Goal: Check status

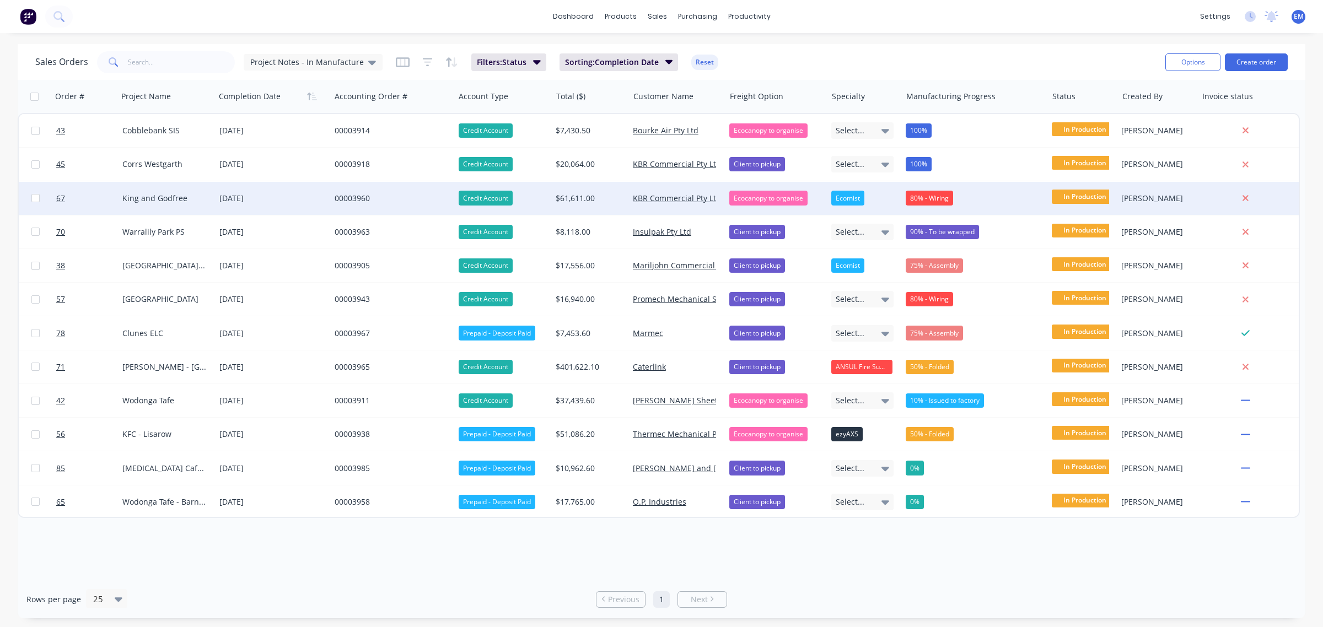
click at [921, 200] on div "80% - Wiring" at bounding box center [929, 198] width 47 height 14
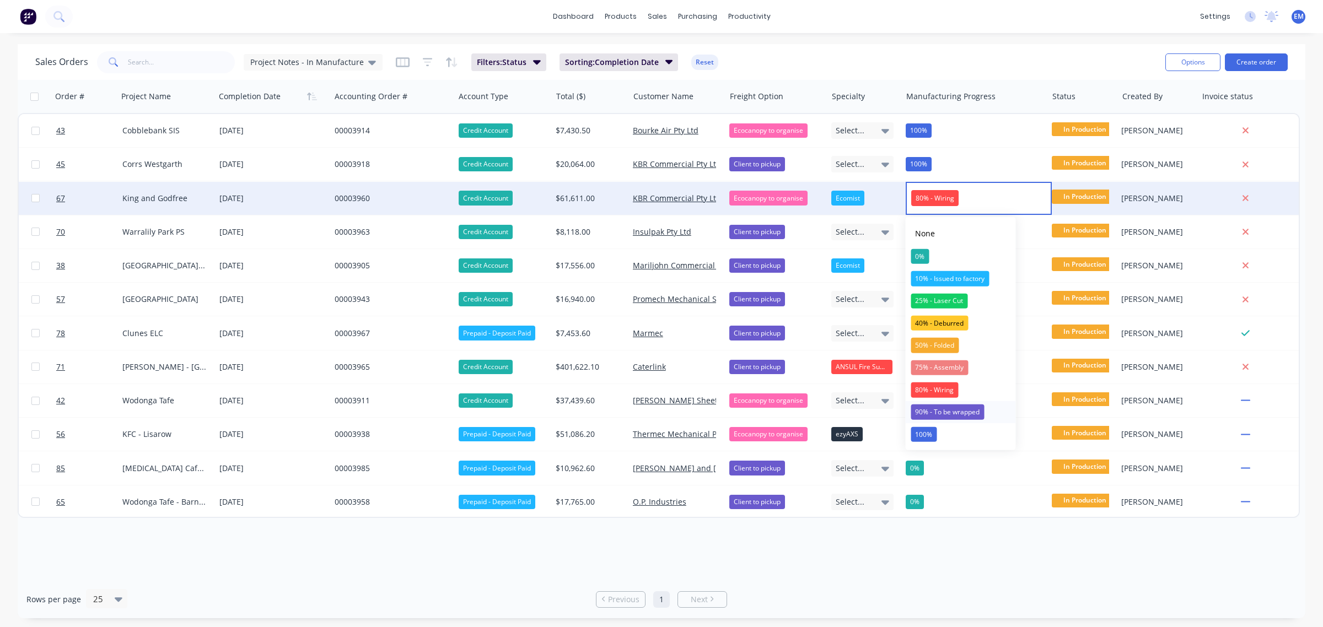
click at [949, 411] on div "90% - To be wrapped" at bounding box center [947, 412] width 73 height 15
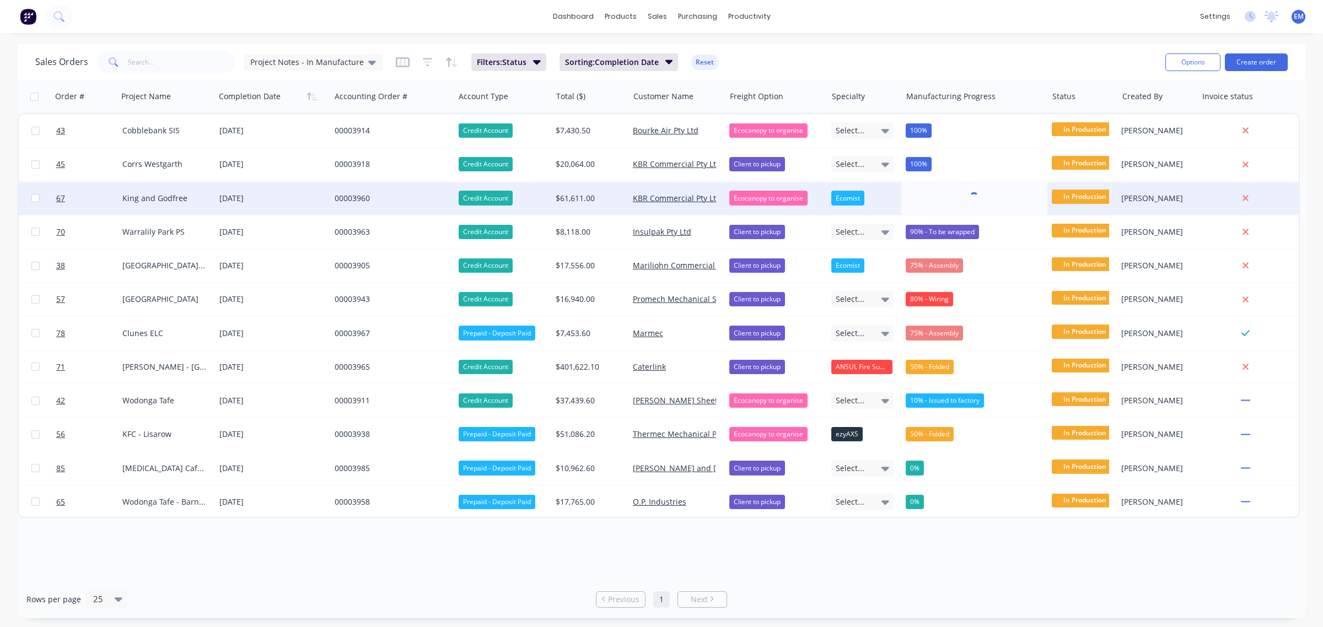
click at [917, 59] on div "Sales Orders Project Notes - In Manufacture Filters: Status Sorting: Completion…" at bounding box center [595, 62] width 1121 height 27
click at [936, 196] on div "80% - Wiring" at bounding box center [929, 198] width 47 height 14
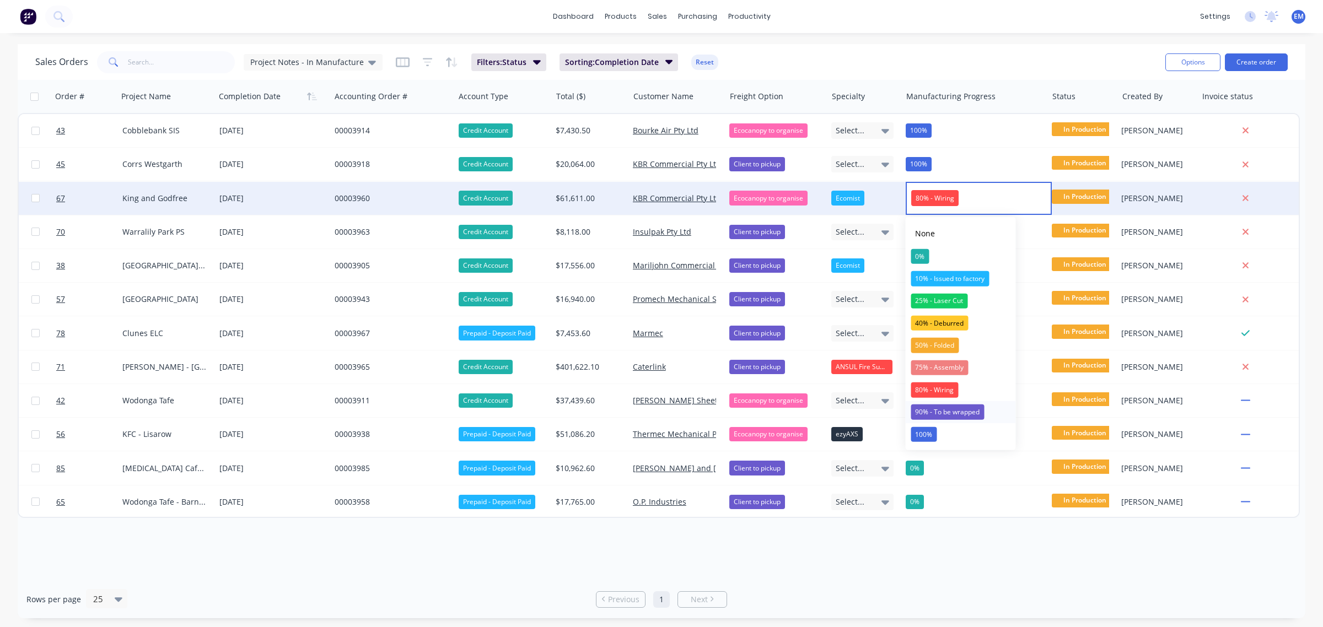
click at [965, 412] on div "90% - To be wrapped" at bounding box center [947, 412] width 73 height 15
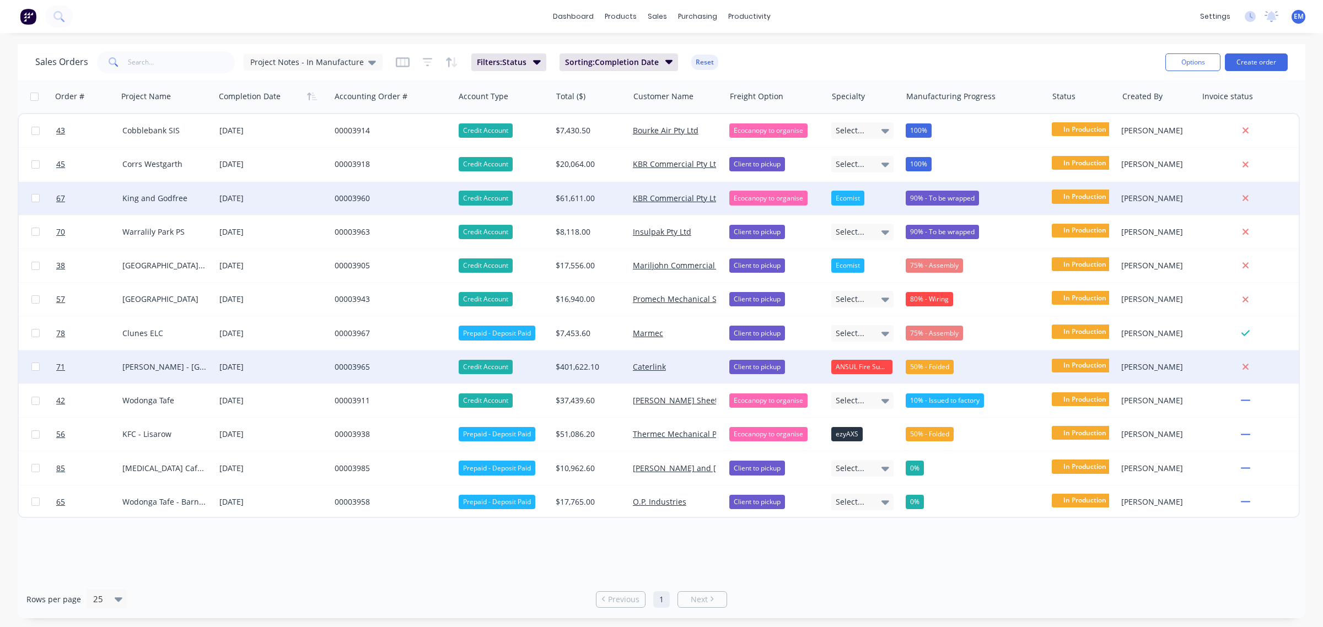
click at [919, 366] on div "50% - Folded" at bounding box center [930, 367] width 48 height 14
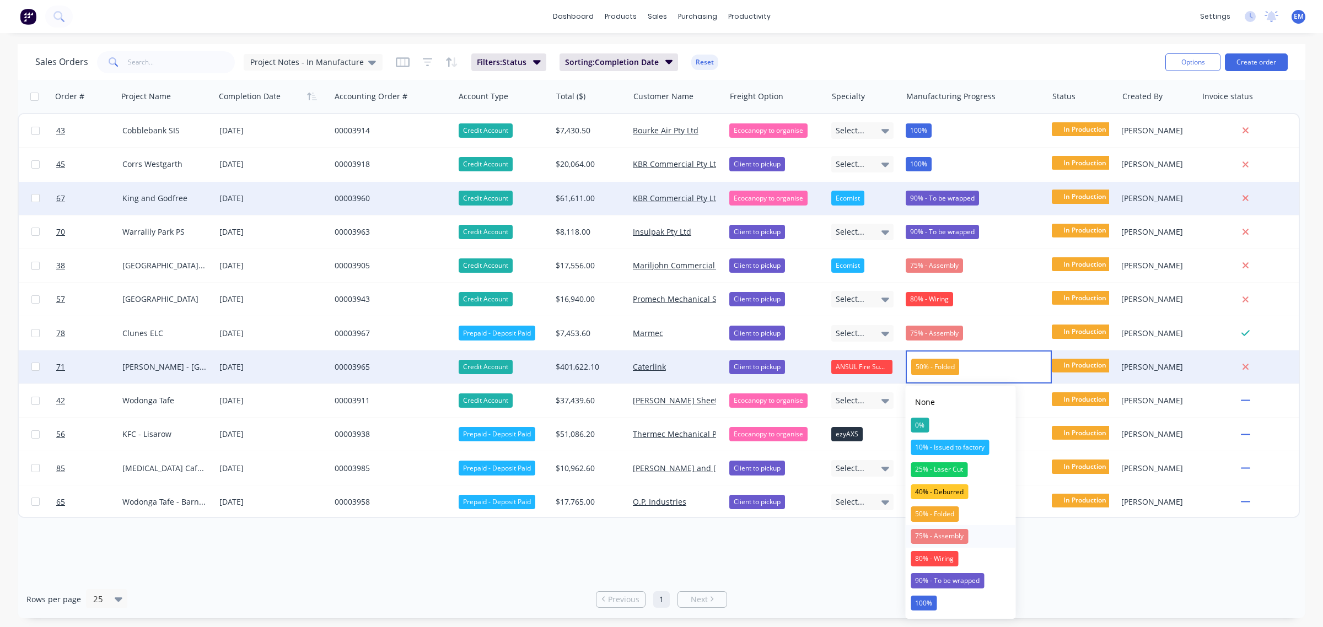
click at [949, 530] on div "75% - Assembly" at bounding box center [939, 536] width 57 height 15
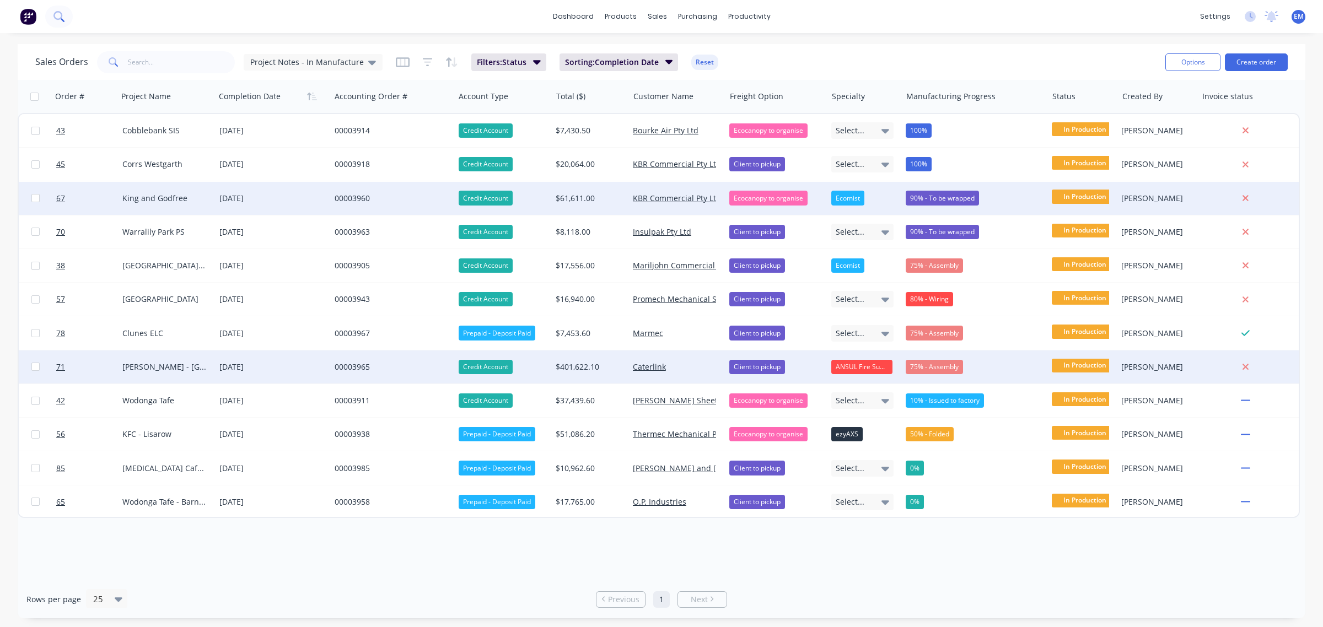
click at [63, 18] on icon at bounding box center [58, 16] width 10 height 10
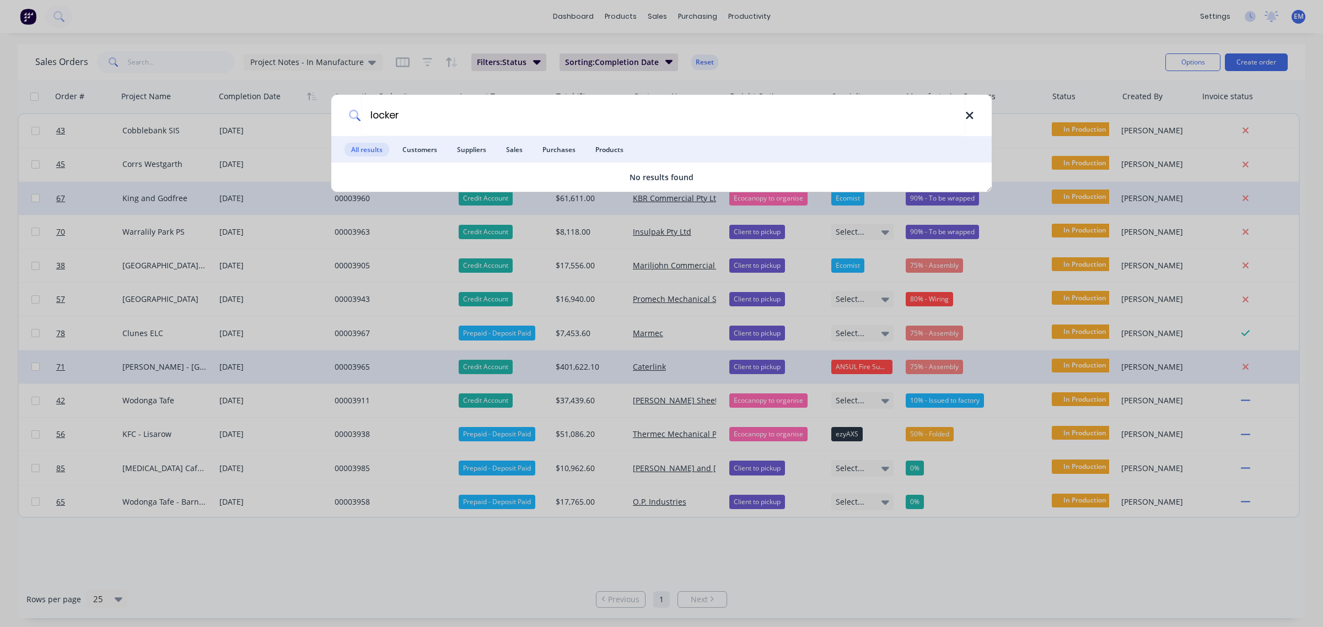
type input "locker"
click at [971, 114] on icon at bounding box center [969, 115] width 7 height 7
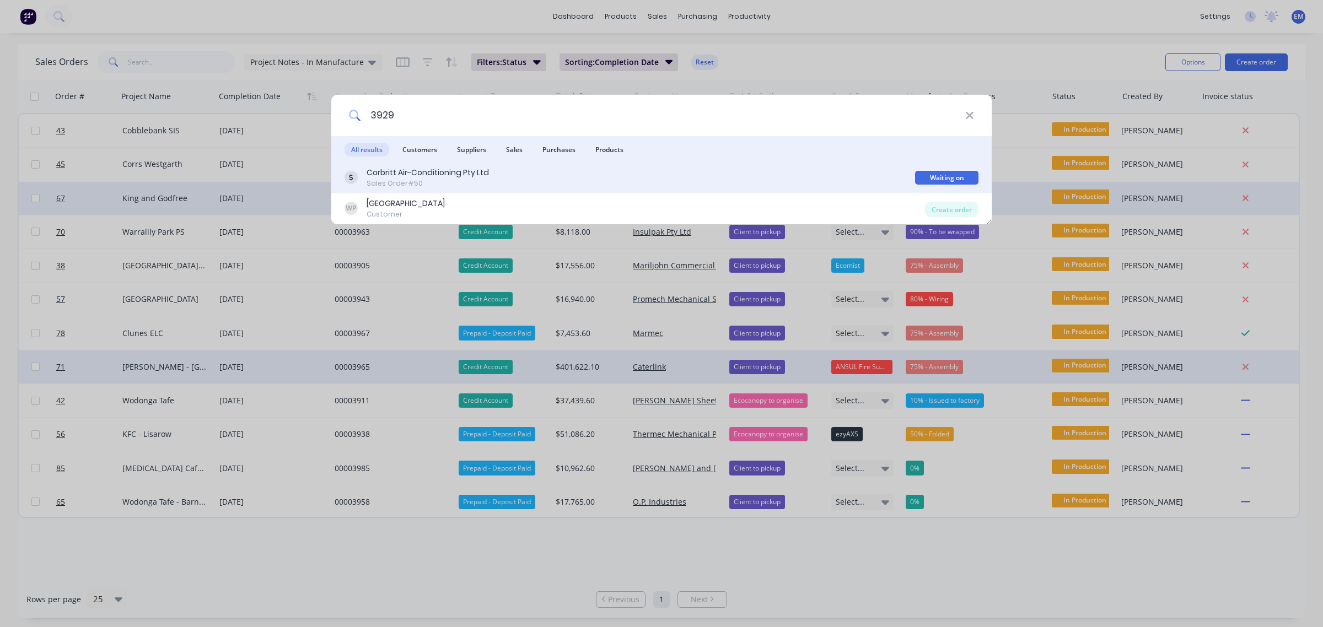
type input "3929"
click at [549, 173] on div "Corbritt Air-Conditioning Pty Ltd Sales Order #50" at bounding box center [630, 178] width 571 height 22
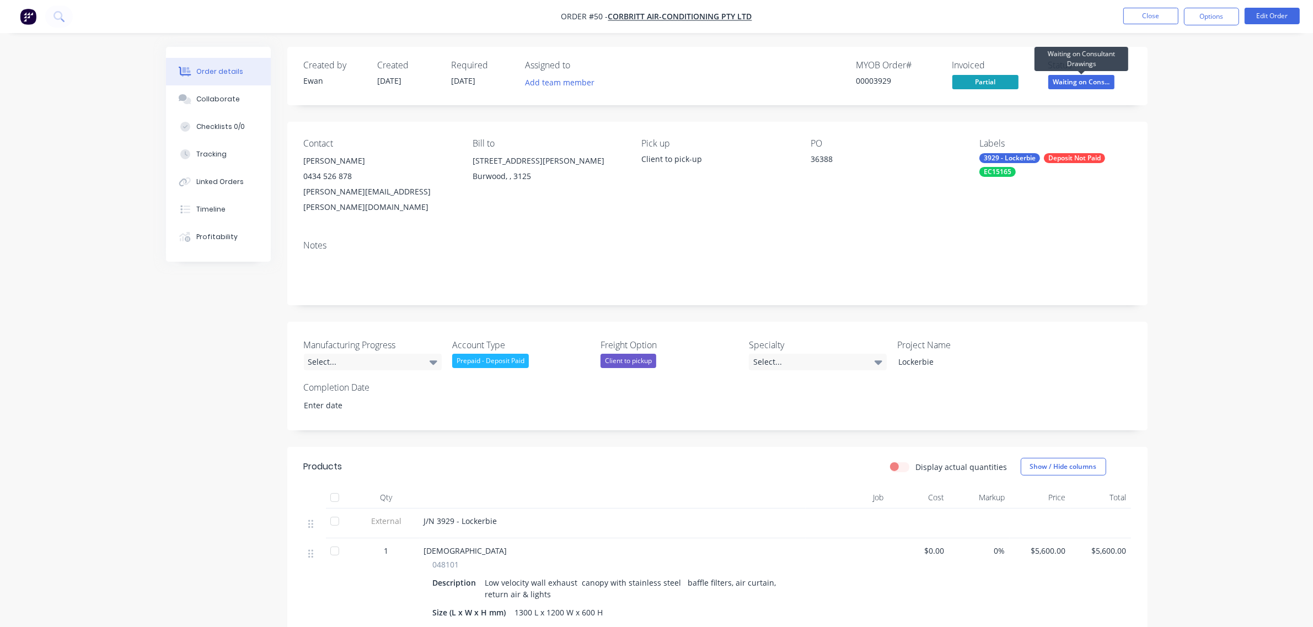
click at [1082, 80] on span "Waiting on Cons..." at bounding box center [1081, 82] width 66 height 14
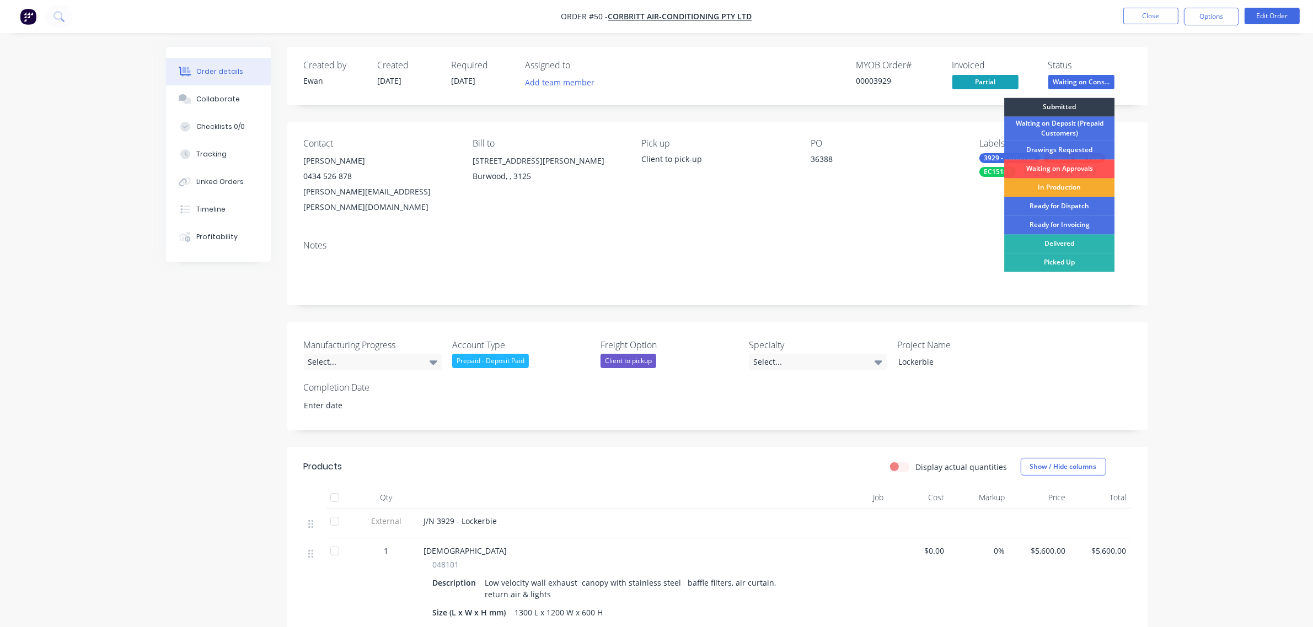
click at [1065, 186] on div "In Production" at bounding box center [1059, 188] width 110 height 19
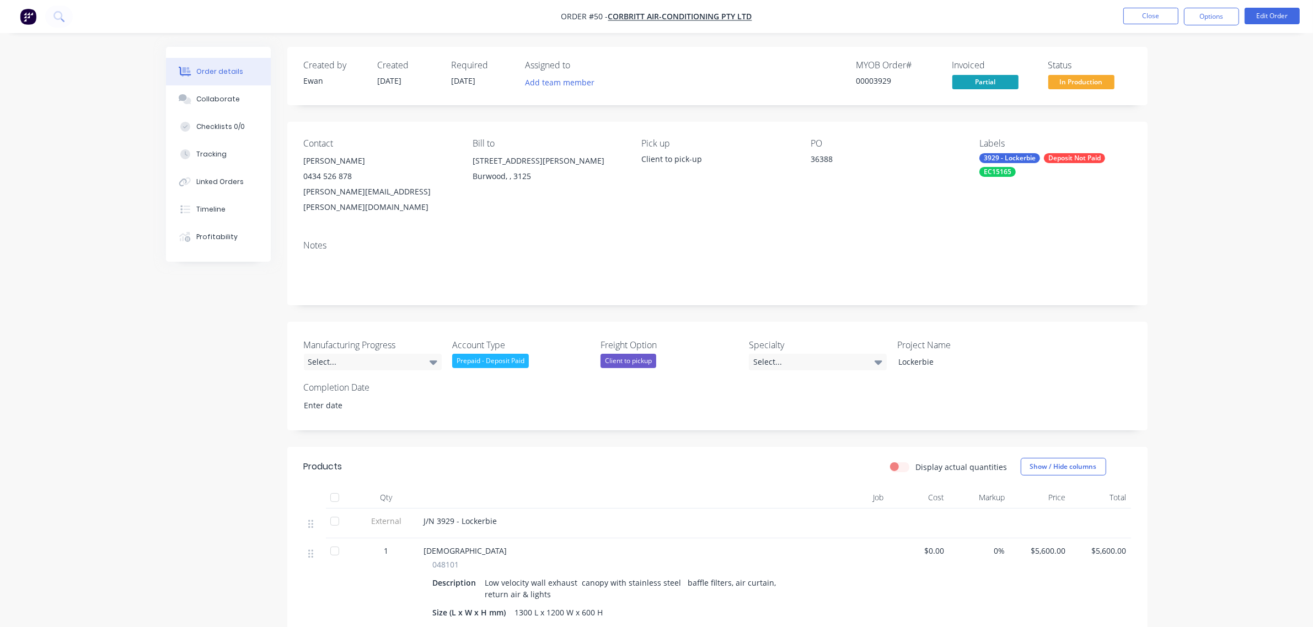
click at [1082, 160] on div "Deposit Not Paid" at bounding box center [1074, 158] width 61 height 10
click at [1053, 286] on div "Deposit Not Paid" at bounding box center [1039, 290] width 61 height 12
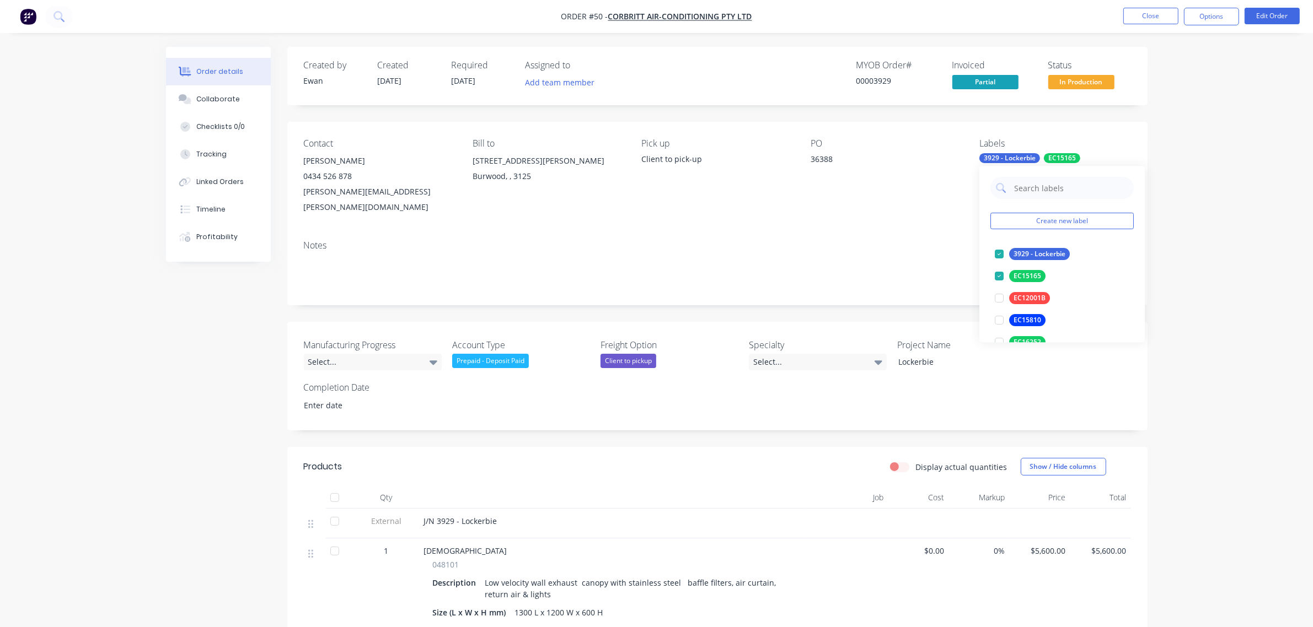
click at [1204, 240] on div "Order details Collaborate Checklists 0/0 Tracking Linked Orders Timeline Profit…" at bounding box center [656, 436] width 1313 height 872
click at [380, 354] on div "Select..." at bounding box center [373, 362] width 138 height 17
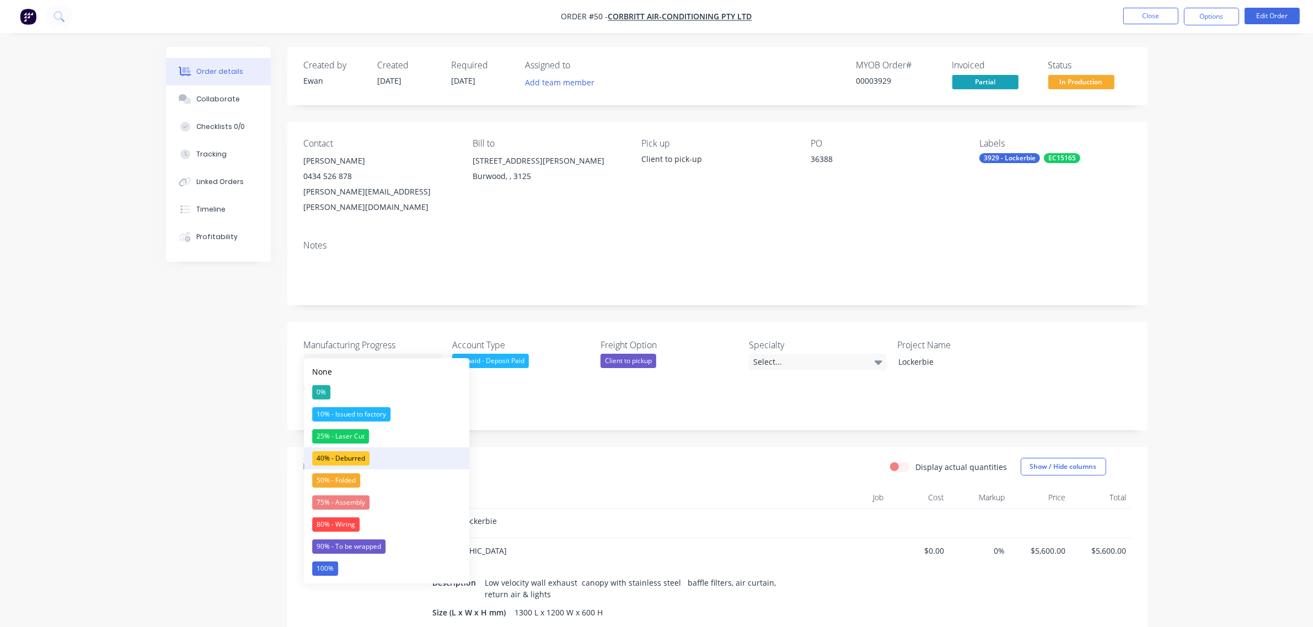
click at [353, 463] on div "40% - Deburred" at bounding box center [340, 459] width 57 height 14
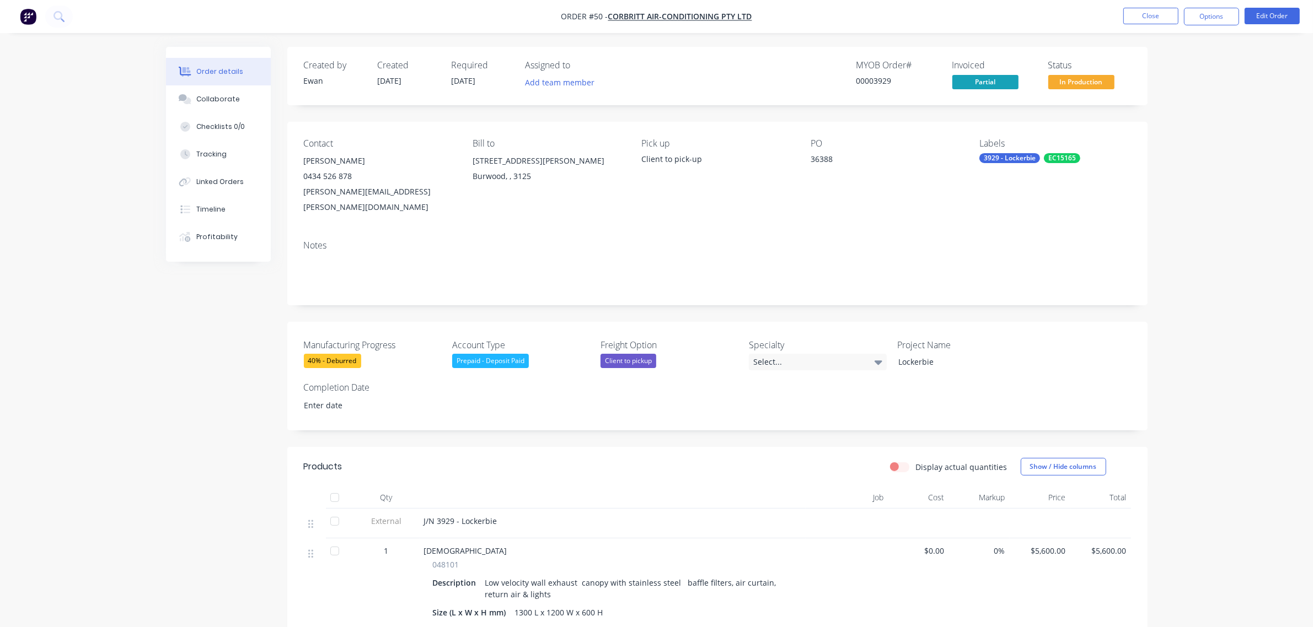
click at [237, 427] on div "Created by [PERSON_NAME] Created [DATE] Required [DATE] Assigned to Add team me…" at bounding box center [656, 459] width 981 height 825
click at [1134, 11] on button "Close" at bounding box center [1150, 16] width 55 height 17
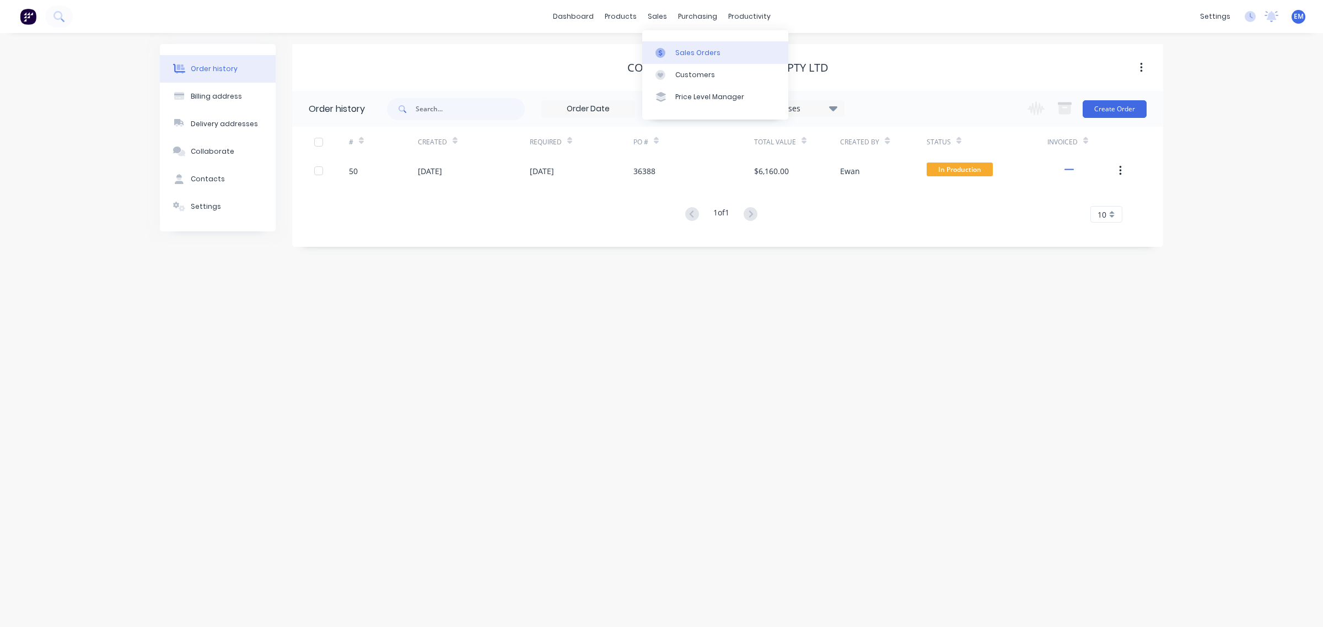
click at [675, 48] on div "Sales Orders" at bounding box center [697, 53] width 45 height 10
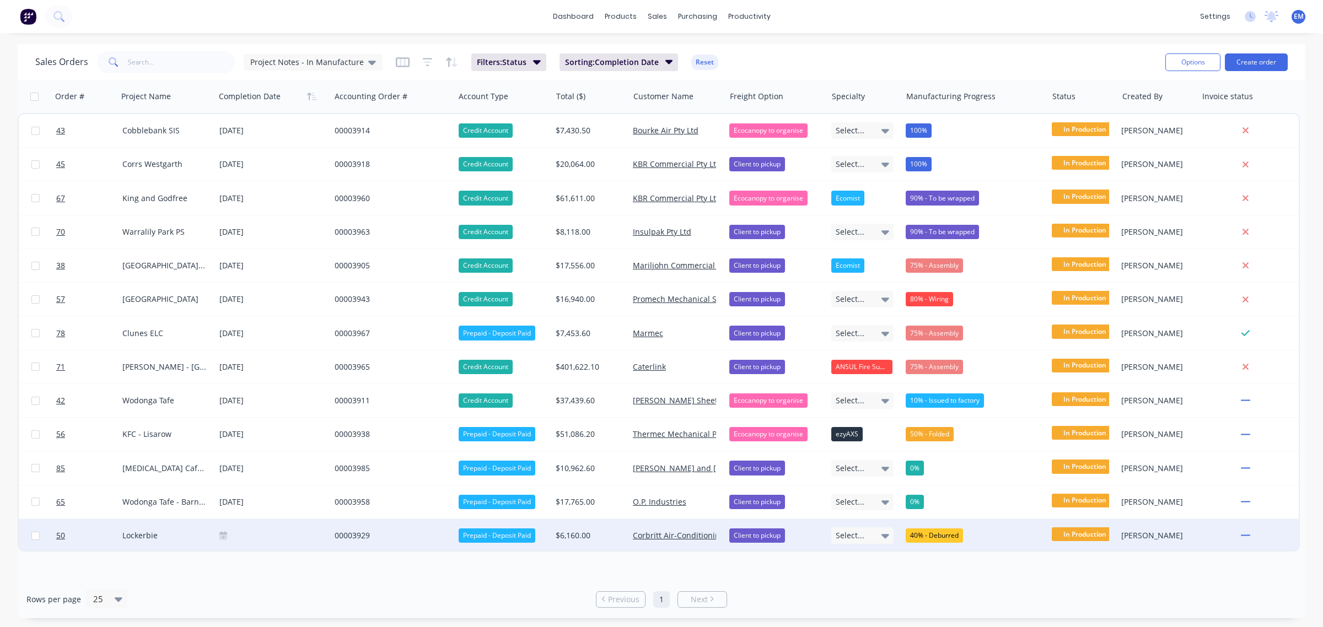
click at [225, 535] on icon at bounding box center [223, 538] width 8 height 6
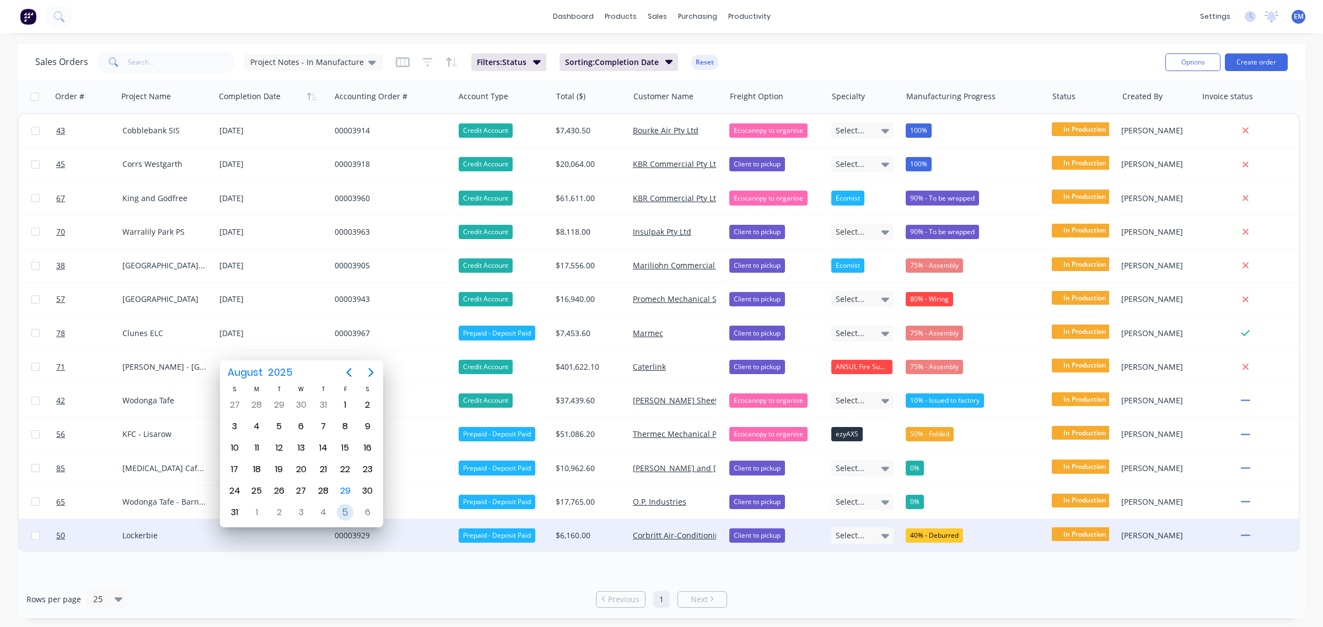
click at [346, 511] on div "5" at bounding box center [345, 512] width 17 height 17
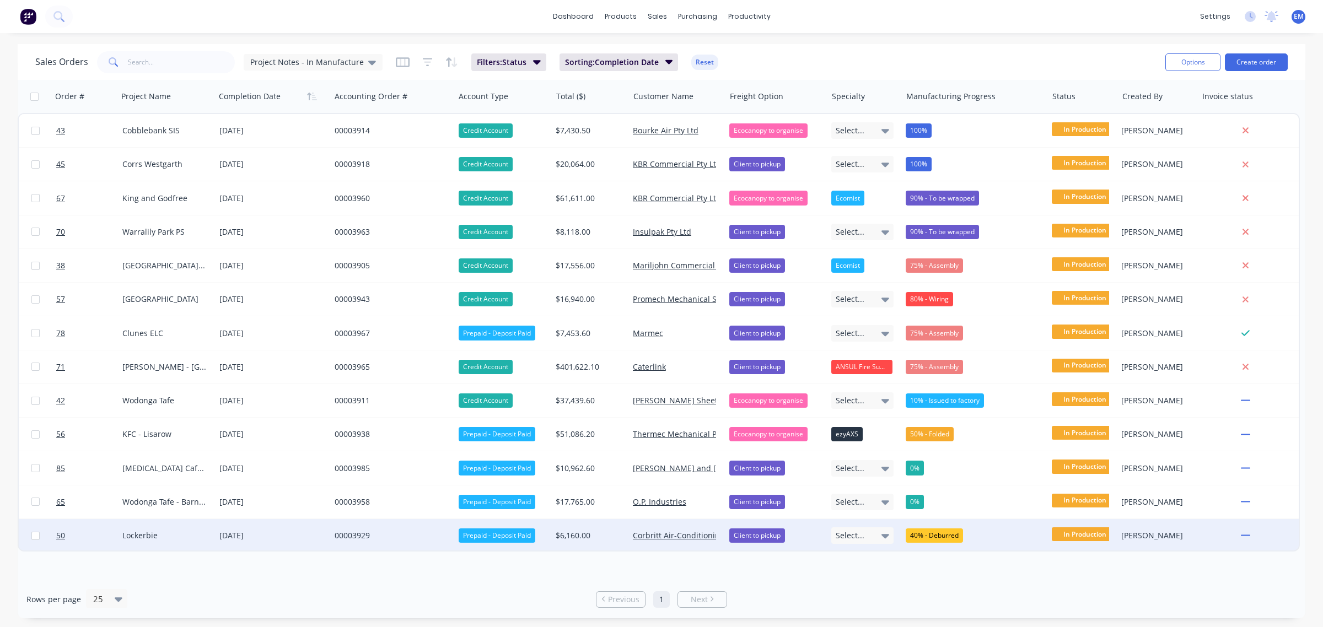
click at [284, 590] on div "Rows per page 25" at bounding box center [237, 599] width 423 height 20
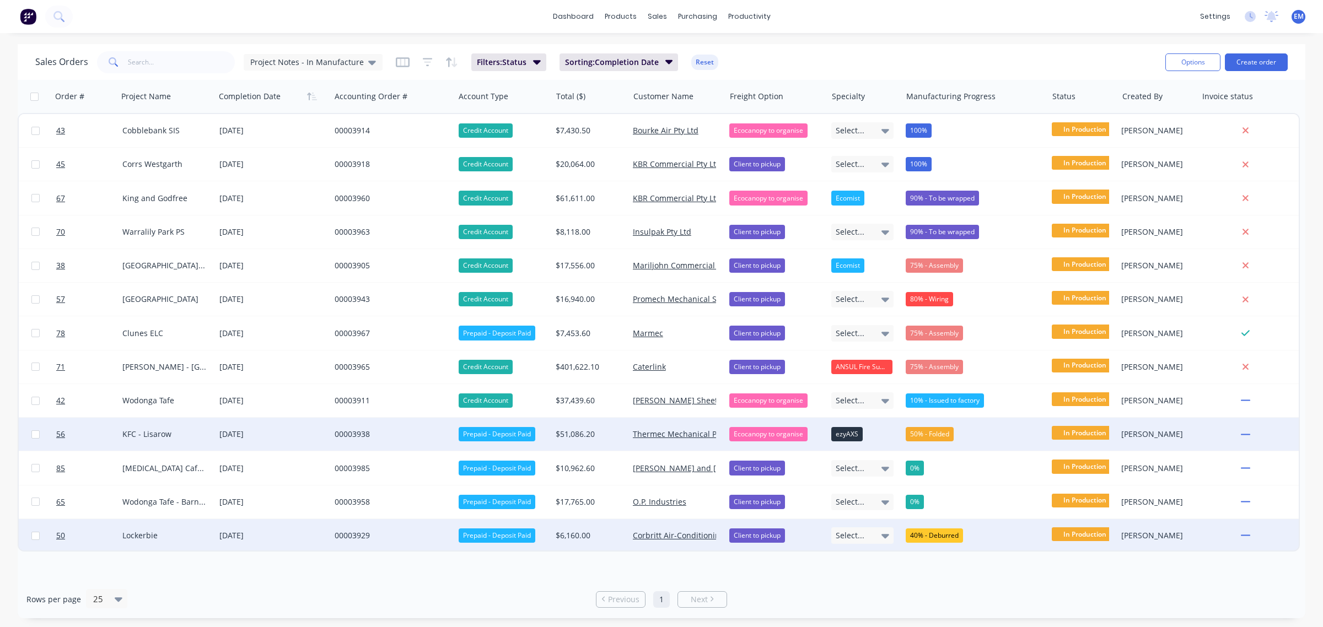
click at [935, 427] on div "50% - Folded" at bounding box center [930, 434] width 48 height 14
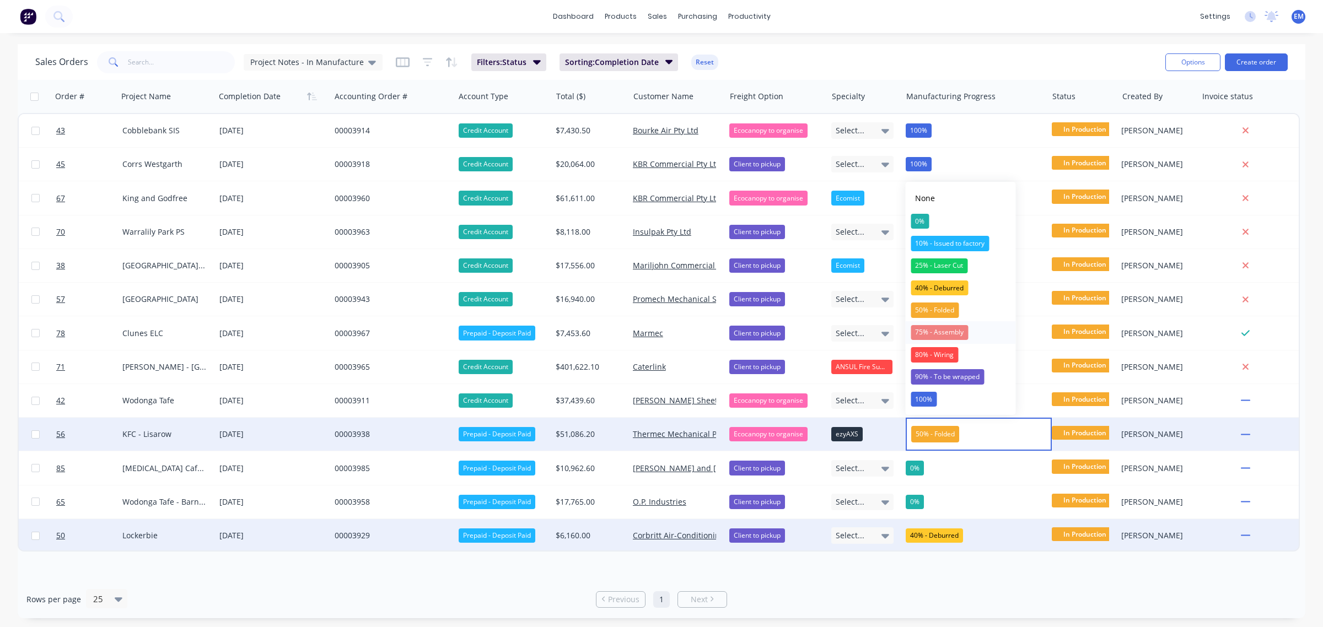
click at [952, 329] on div "75% - Assembly" at bounding box center [939, 332] width 57 height 15
